Goal: Task Accomplishment & Management: Manage account settings

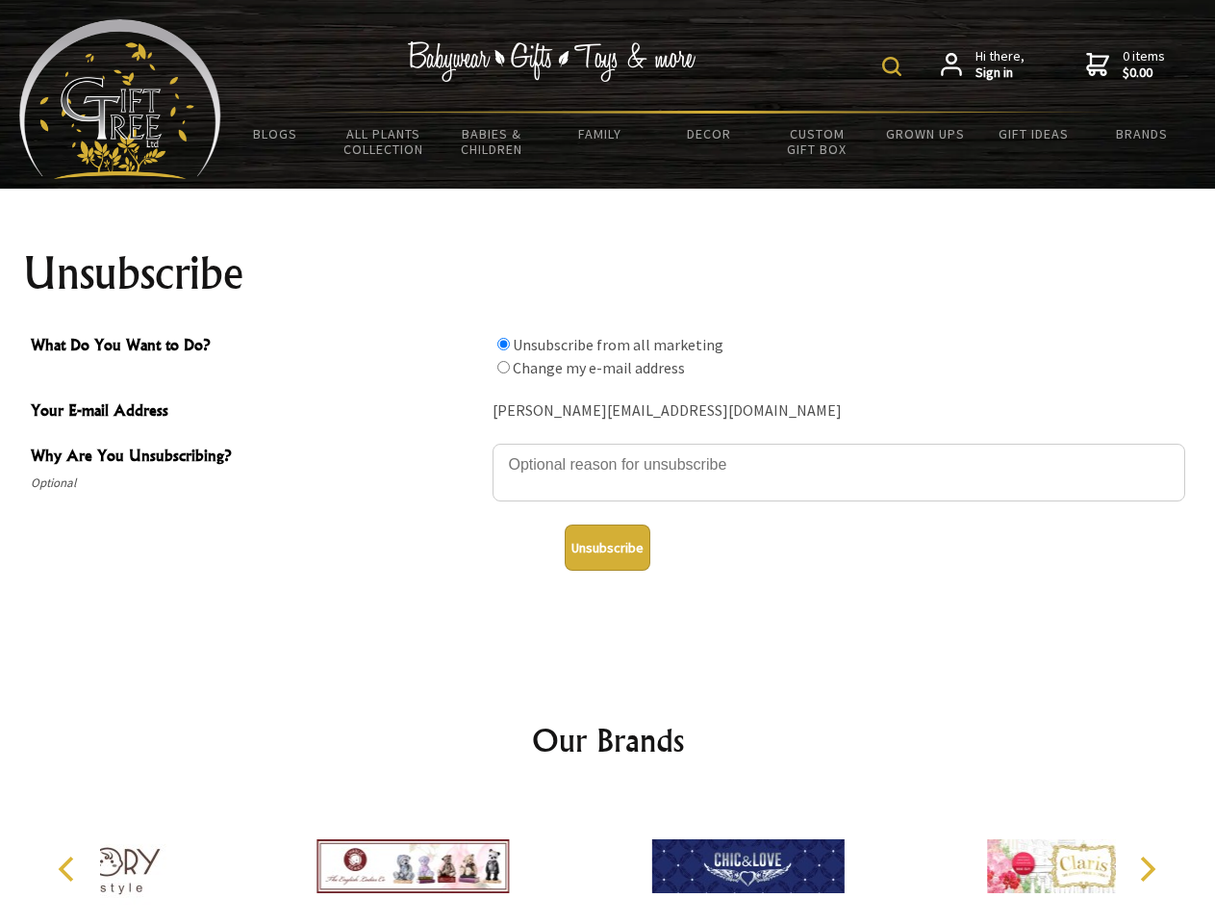
click at [895, 66] on img at bounding box center [891, 66] width 19 height 19
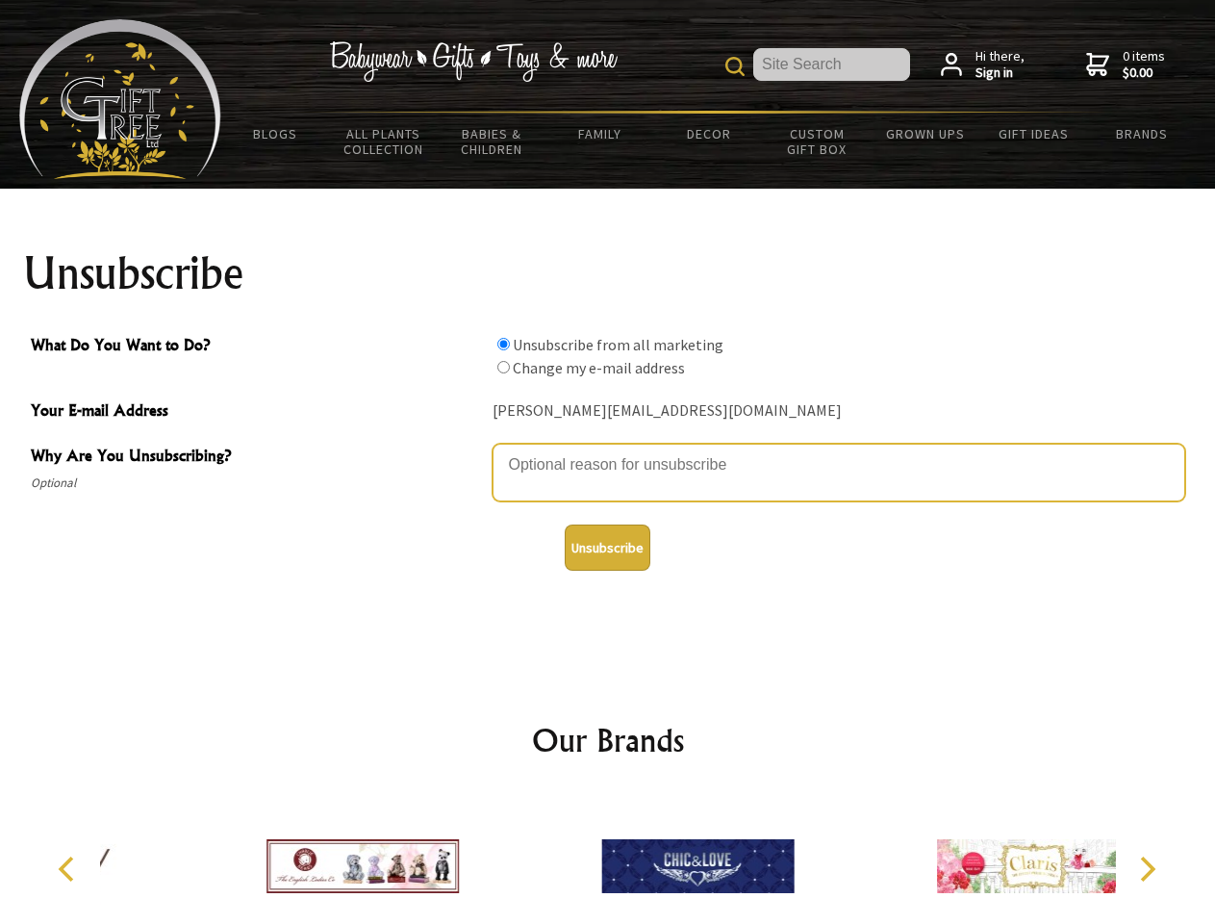
click at [608, 450] on textarea "Why Are You Unsubscribing?" at bounding box center [839, 473] width 693 height 58
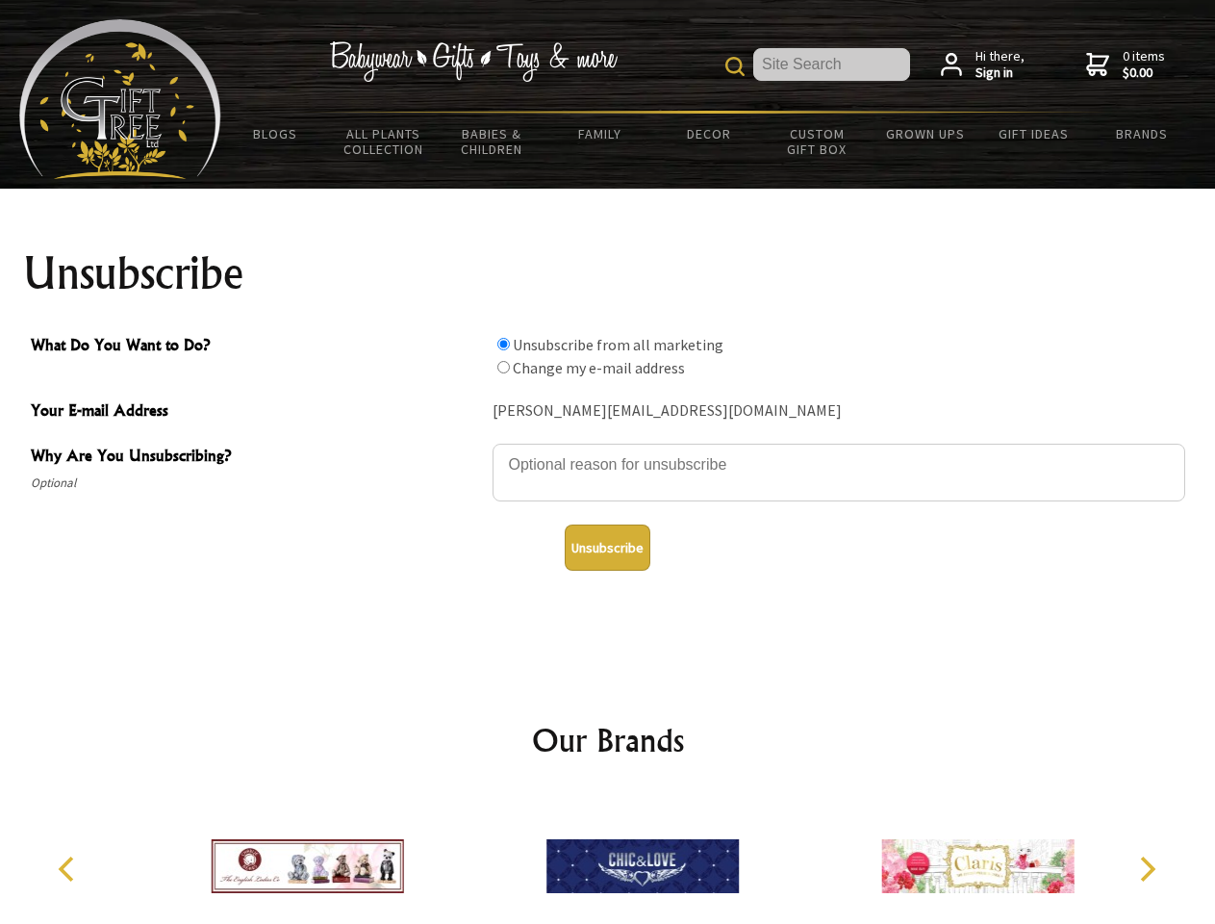
click at [503, 344] on input "What Do You Want to Do?" at bounding box center [503, 344] width 13 height 13
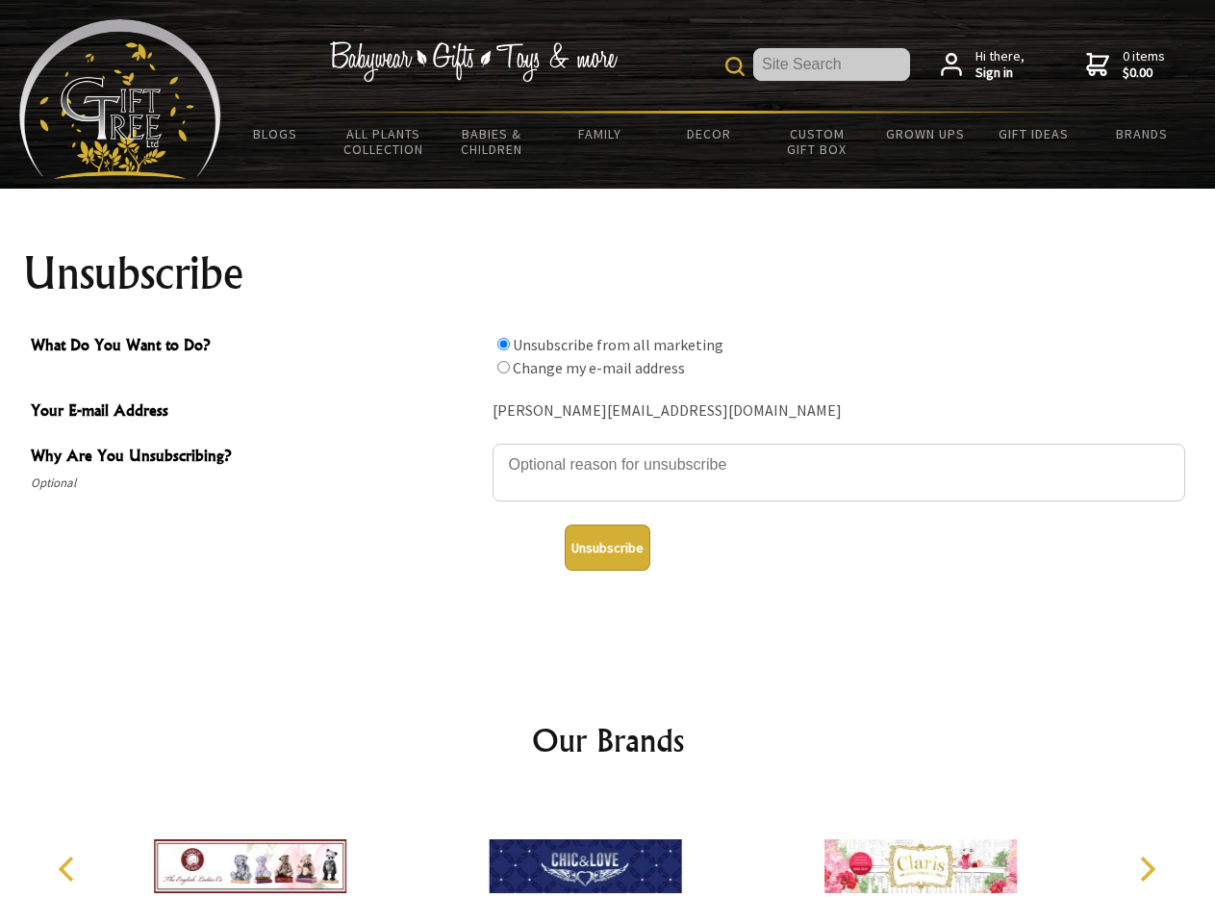
click at [503, 367] on input "What Do You Want to Do?" at bounding box center [503, 367] width 13 height 13
radio input "true"
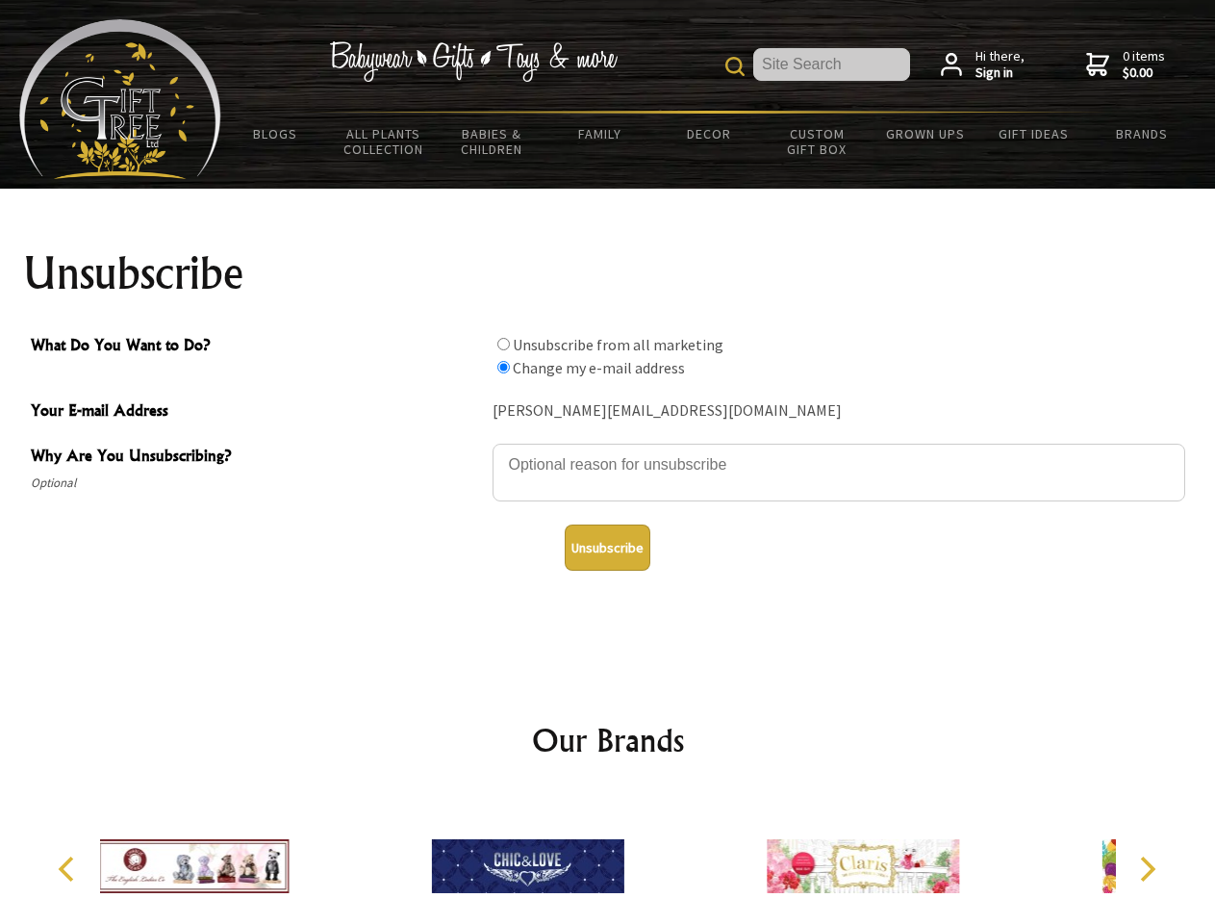
click at [607, 548] on button "Unsubscribe" at bounding box center [608, 547] width 86 height 46
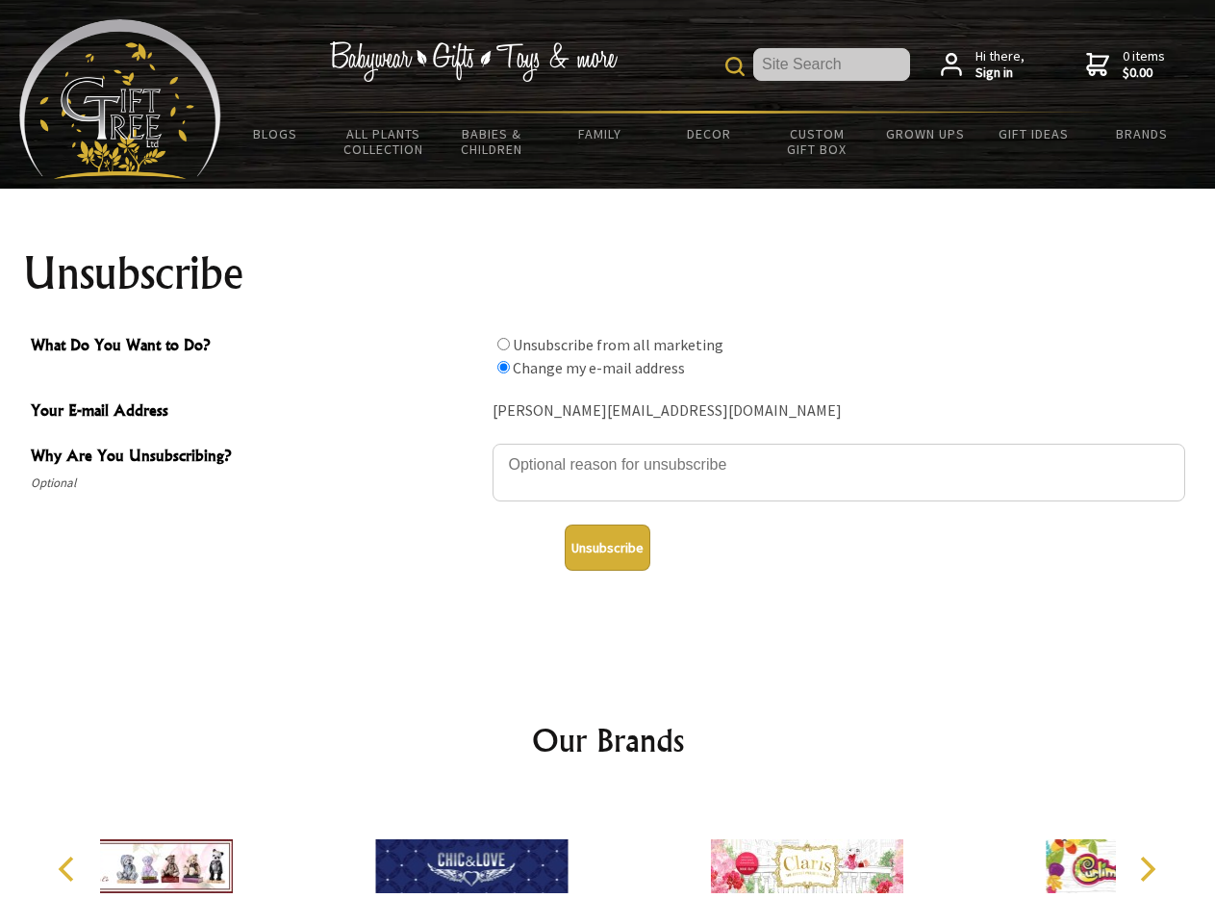
click at [639, 858] on div at bounding box center [806, 869] width 335 height 150
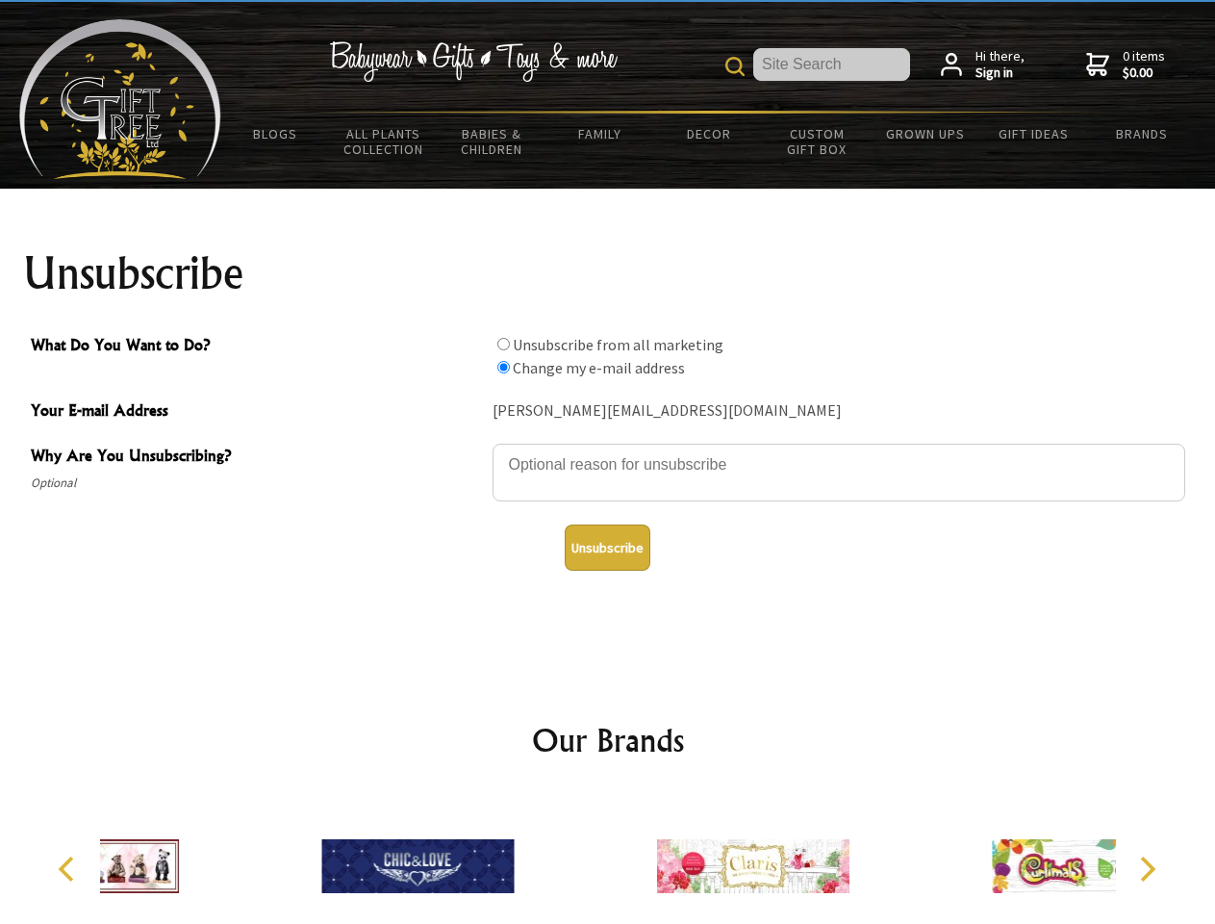
click at [69, 869] on icon "Previous" at bounding box center [68, 868] width 25 height 25
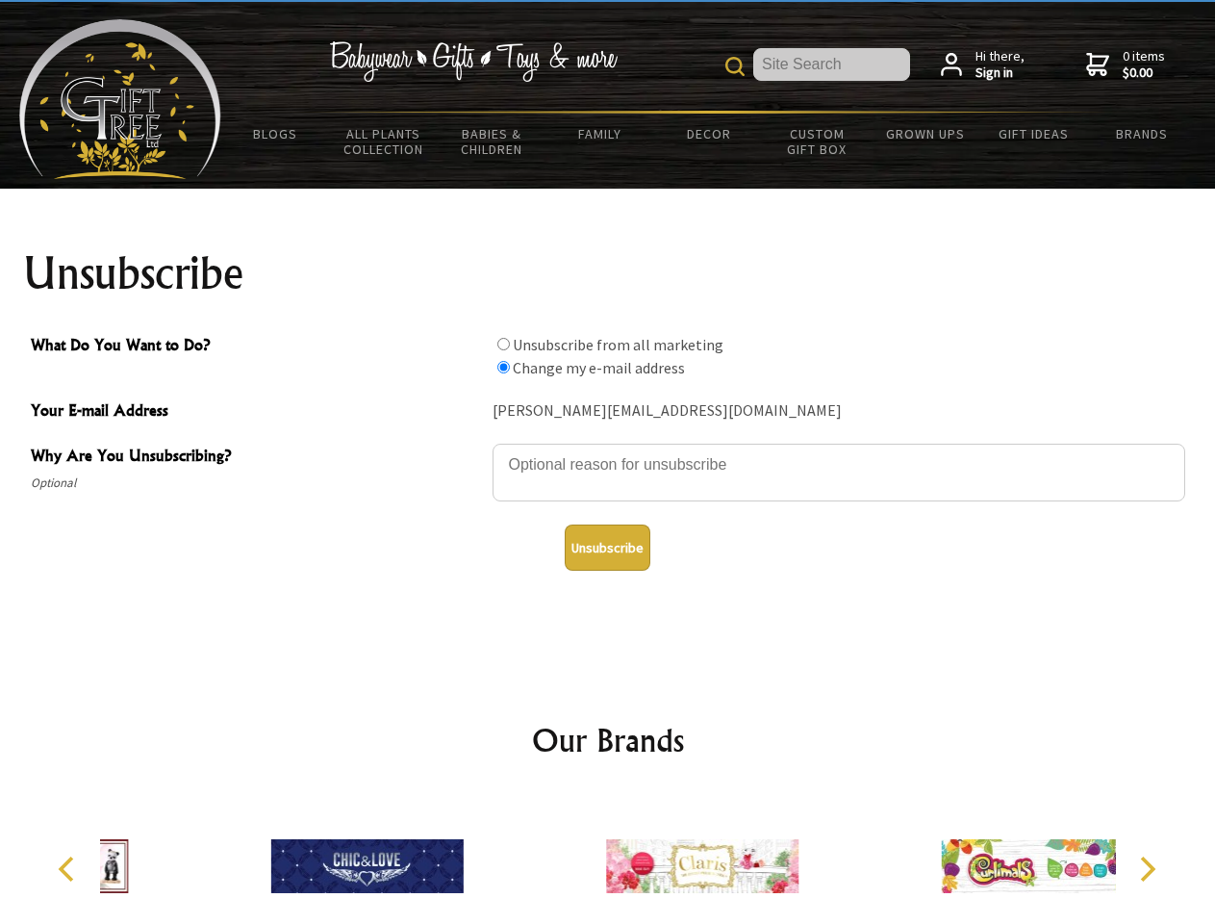
click at [1147, 869] on icon "Next" at bounding box center [1146, 868] width 25 height 25
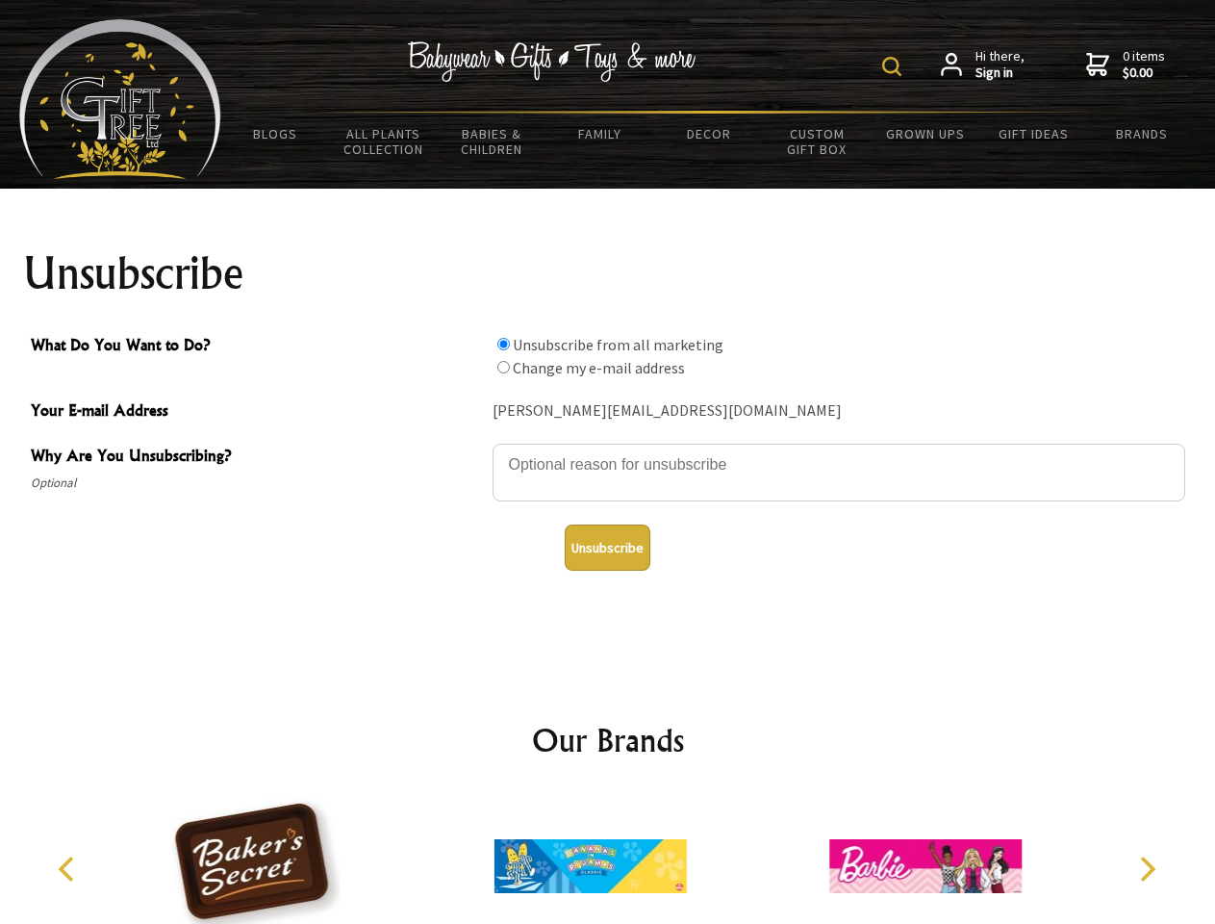
click at [895, 66] on img at bounding box center [891, 66] width 19 height 19
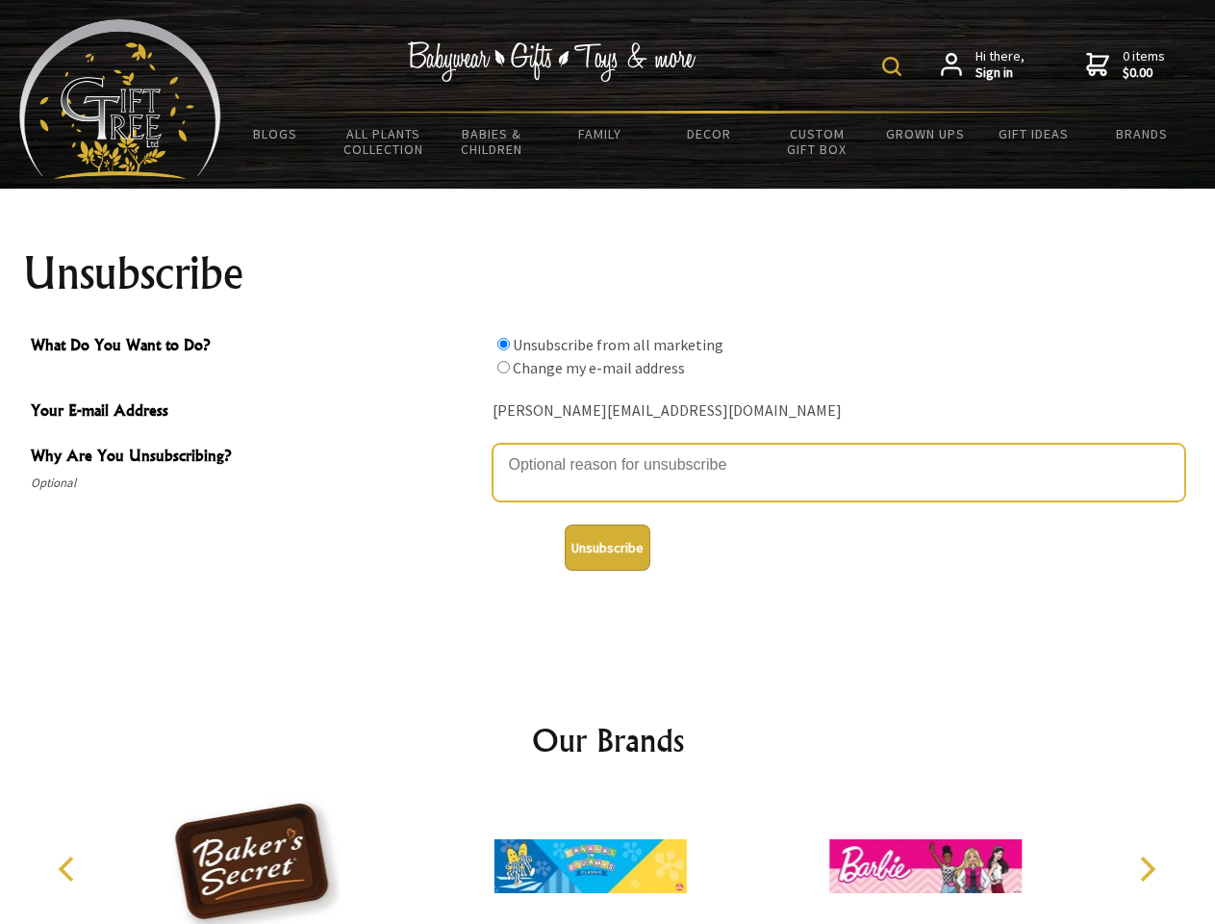
click at [608, 450] on textarea "Why Are You Unsubscribing?" at bounding box center [839, 473] width 693 height 58
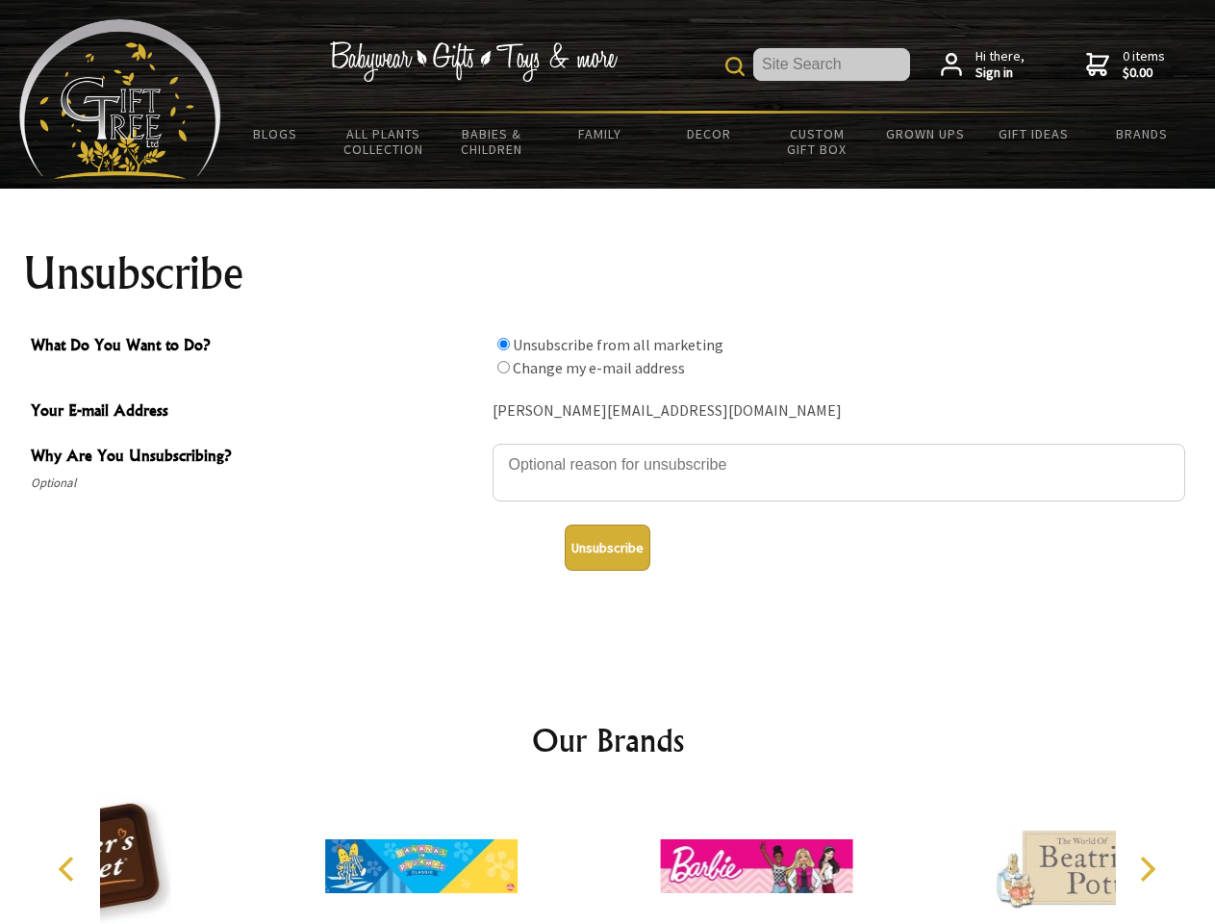
click at [503, 344] on input "What Do You Want to Do?" at bounding box center [503, 344] width 13 height 13
click at [503, 367] on input "What Do You Want to Do?" at bounding box center [503, 367] width 13 height 13
radio input "true"
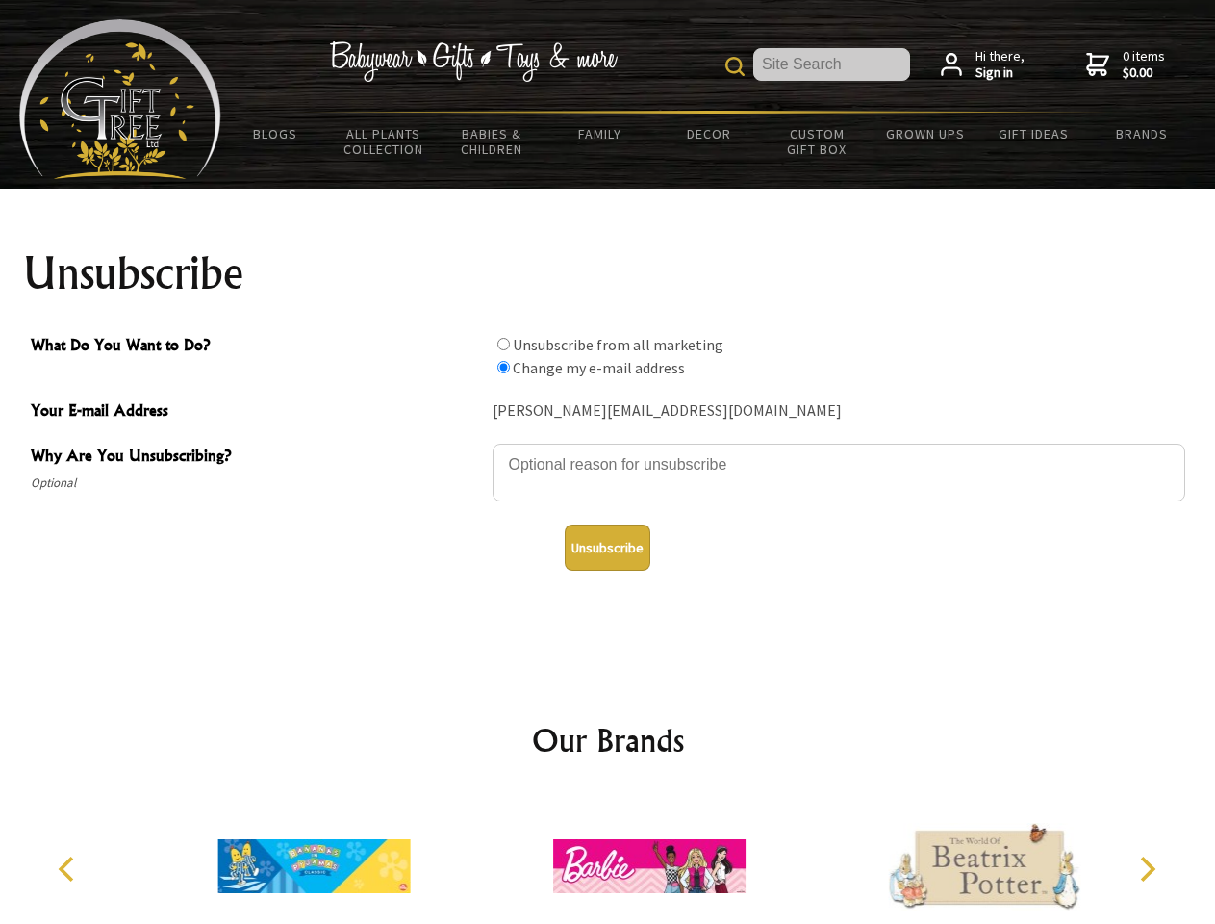
click at [607, 548] on button "Unsubscribe" at bounding box center [608, 547] width 86 height 46
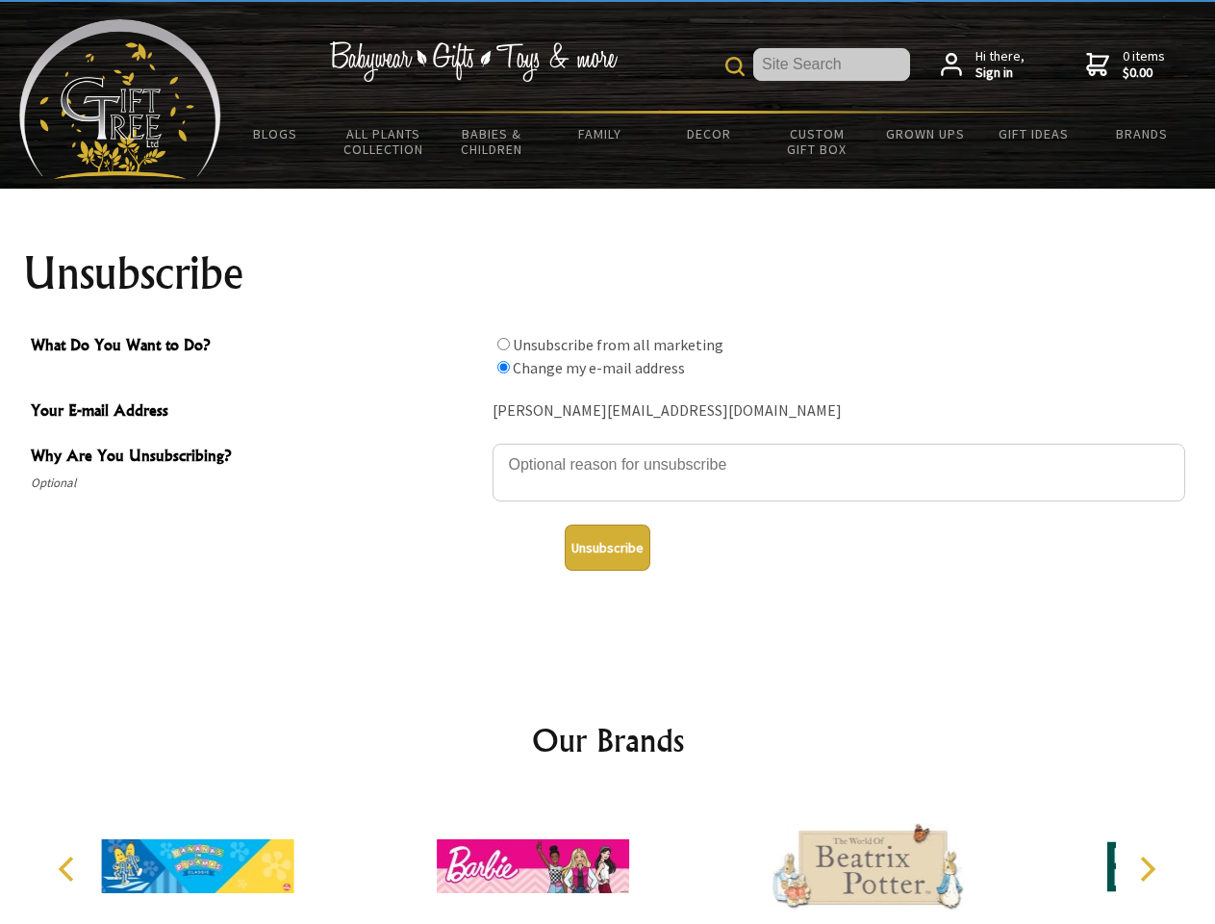
click at [69, 869] on icon "Previous" at bounding box center [68, 868] width 25 height 25
click at [1147, 869] on icon "Next" at bounding box center [1146, 868] width 25 height 25
